Goal: Information Seeking & Learning: Find contact information

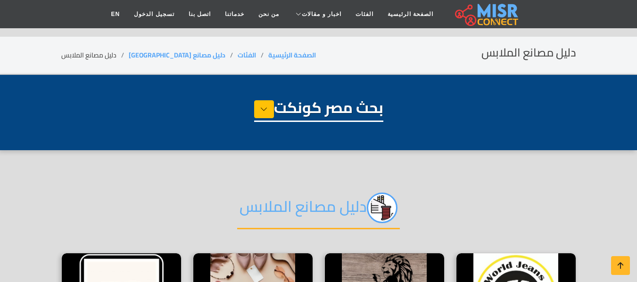
select select "**********"
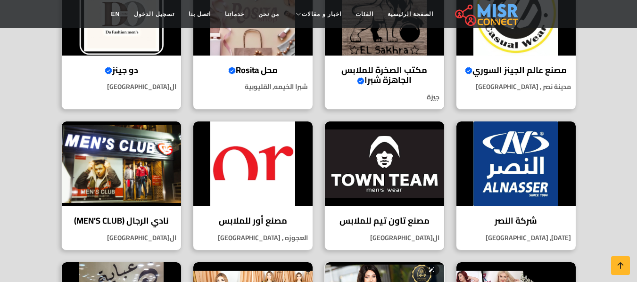
scroll to position [189, 0]
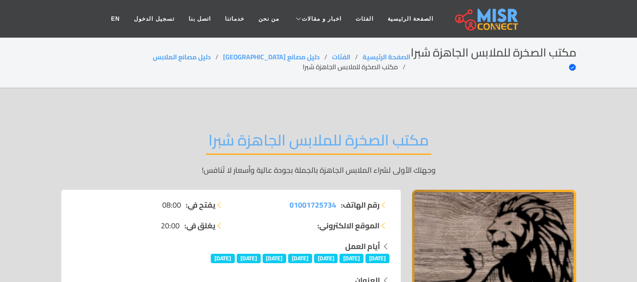
click at [422, 131] on h2 "مكتب الصخرة للملابس الجاهزة شبرا" at bounding box center [318, 143] width 225 height 24
click at [462, 119] on div "مكتب الصخرة للملابس الجاهزة شبرا وجهتك الأولى لشراء الملابس الجاهزة بالجملة بجو…" at bounding box center [318, 153] width 515 height 73
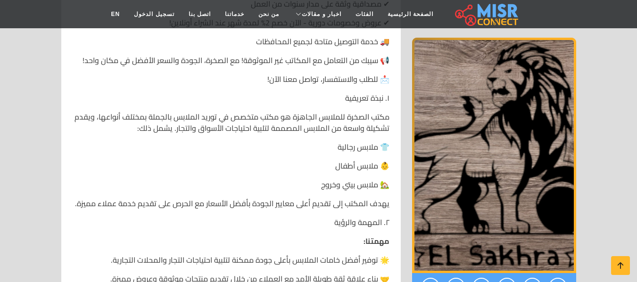
scroll to position [754, 0]
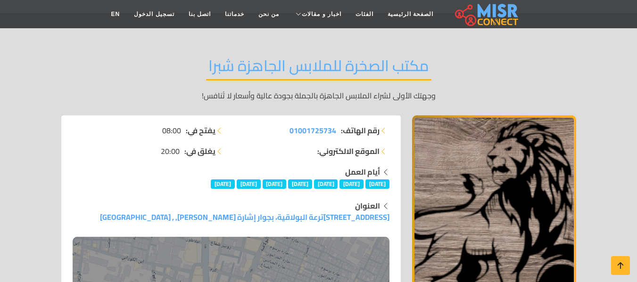
scroll to position [0, 0]
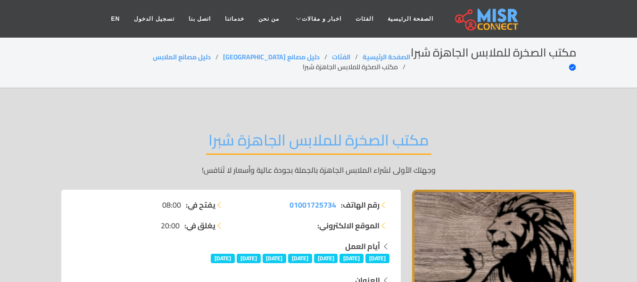
drag, startPoint x: 209, startPoint y: 53, endPoint x: 229, endPoint y: 59, distance: 21.2
click at [209, 53] on link "دليل مصانع الملابس" at bounding box center [182, 57] width 58 height 12
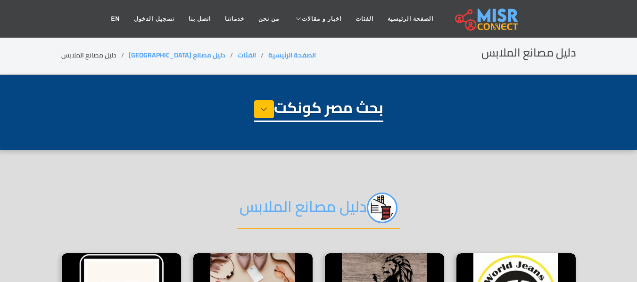
select select "**********"
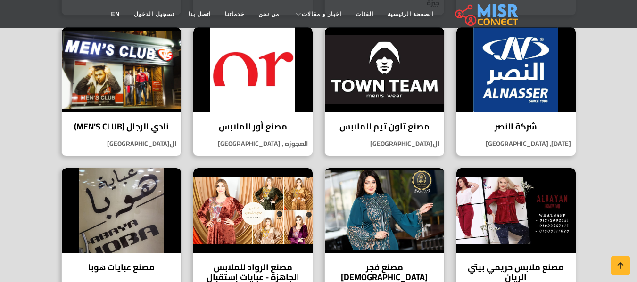
scroll to position [189, 0]
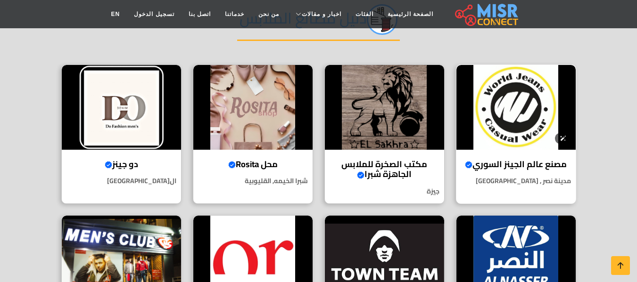
click at [520, 97] on img at bounding box center [515, 107] width 119 height 85
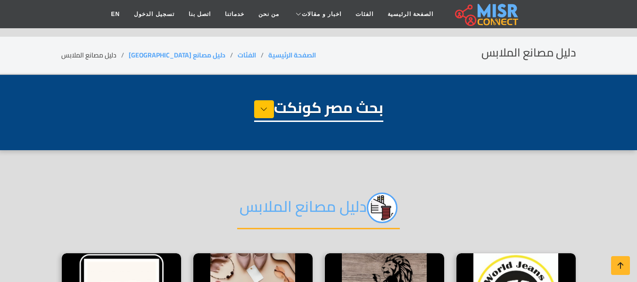
select select "**********"
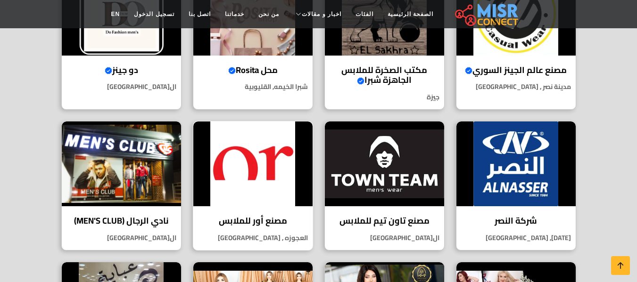
scroll to position [189, 0]
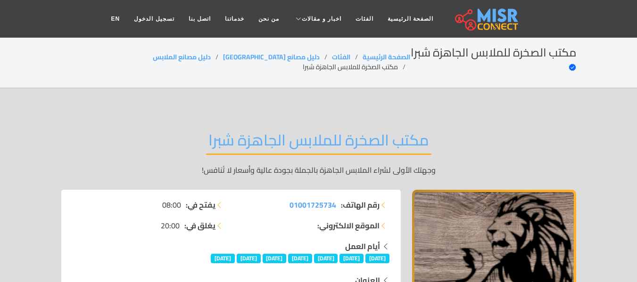
click at [313, 131] on h2 "مكتب الصخرة للملابس الجاهزة شبرا" at bounding box center [318, 143] width 225 height 24
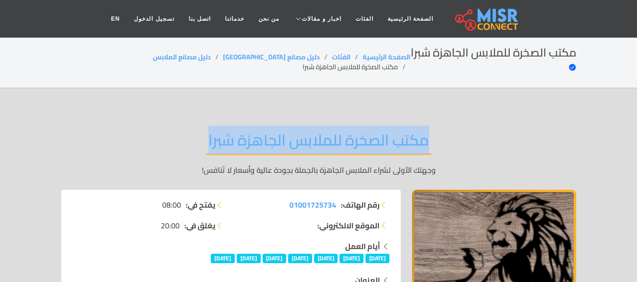
click at [313, 131] on h2 "مكتب الصخرة للملابس الجاهزة شبرا" at bounding box center [318, 143] width 225 height 24
copy div "مكتب الصخرة للملابس الجاهزة شبرا"
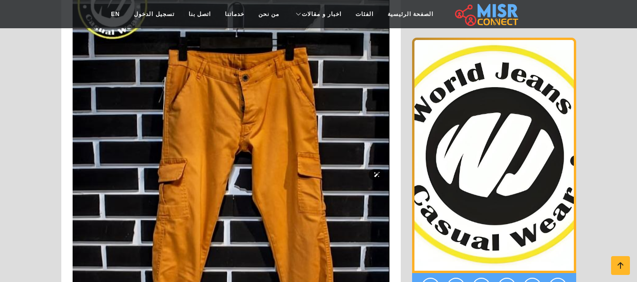
scroll to position [2262, 0]
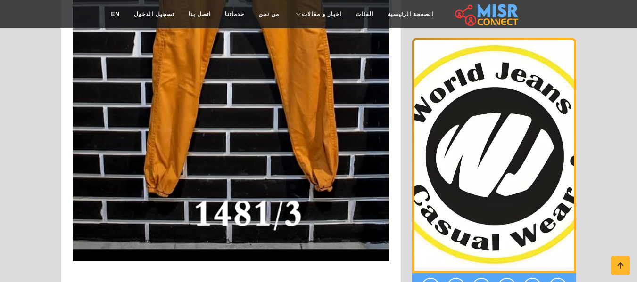
drag, startPoint x: 611, startPoint y: 121, endPoint x: 587, endPoint y: 155, distance: 41.9
